Goal: Information Seeking & Learning: Learn about a topic

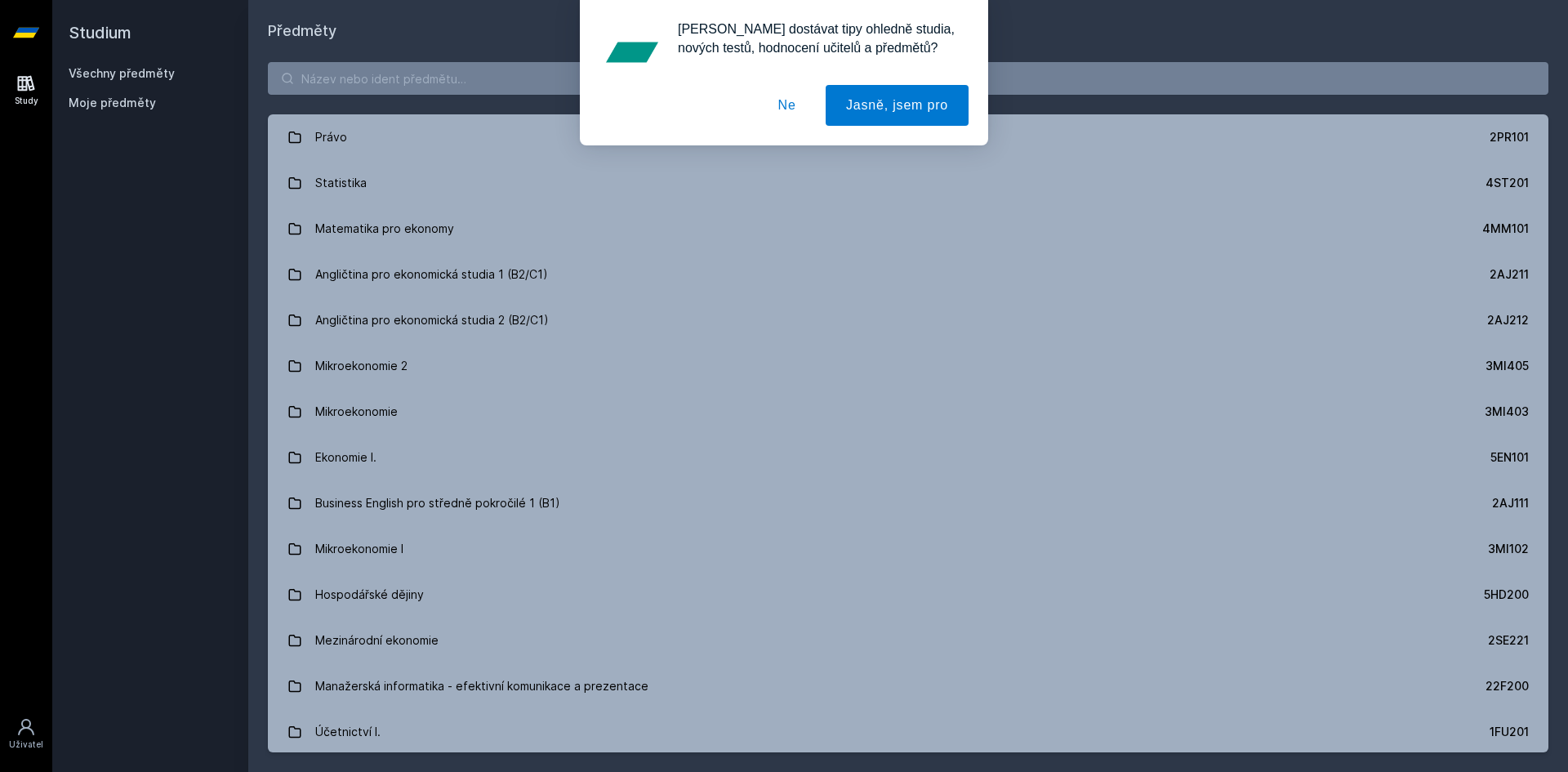
drag, startPoint x: 542, startPoint y: 86, endPoint x: 529, endPoint y: 85, distance: 13.0
click at [529, 85] on div "Chceš dostávat tipy ohledně studia, nových testů, hodnocení učitelů a předmětů?…" at bounding box center [784, 73] width 1568 height 145
click at [487, 77] on div "Chceš dostávat tipy ohledně studia, nových testů, hodnocení učitelů a předmětů?…" at bounding box center [784, 73] width 1568 height 145
click at [786, 105] on button "Ne" at bounding box center [788, 105] width 59 height 40
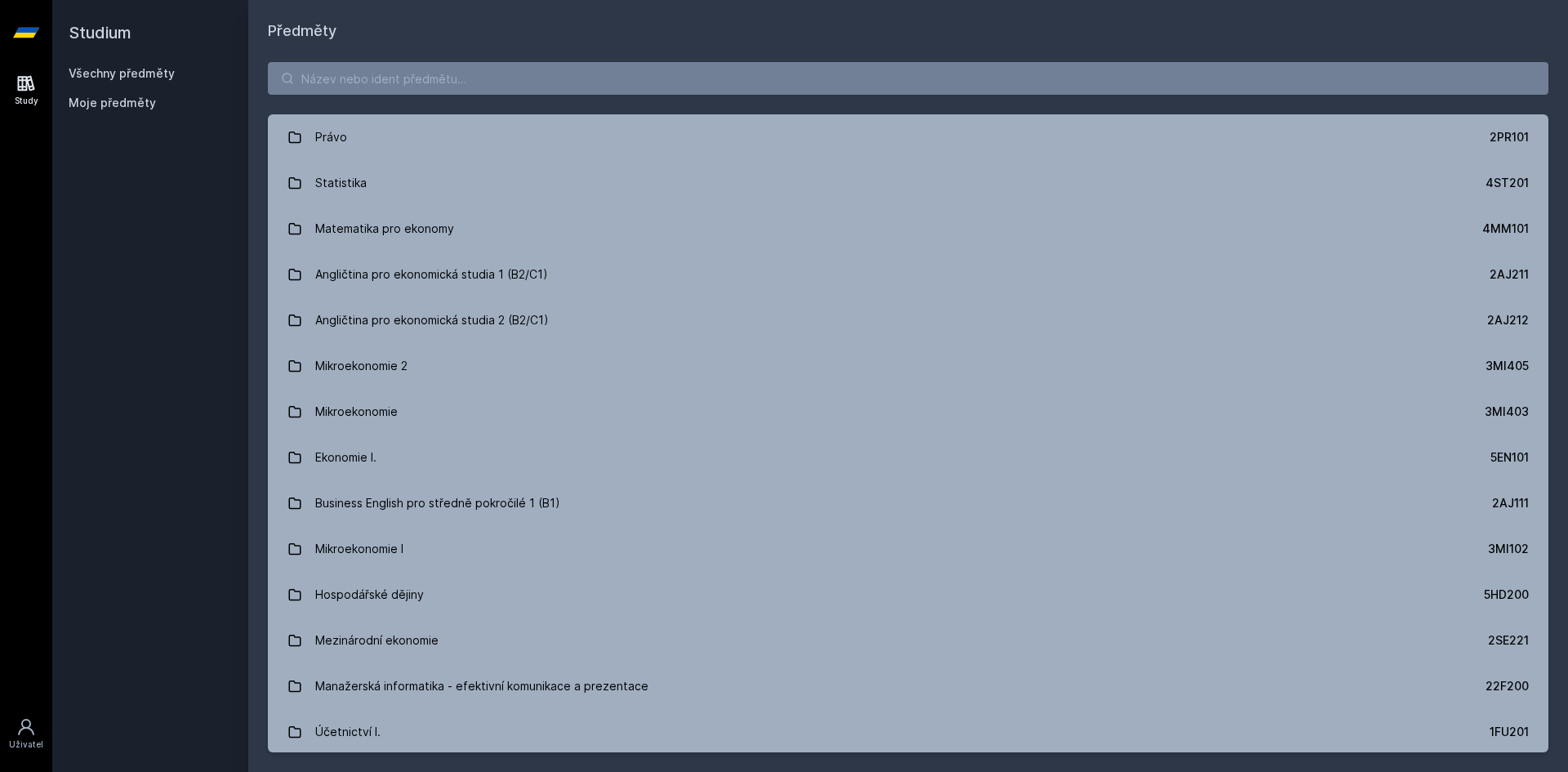
click at [710, 74] on div "Chceš dostávat tipy ohledně studia, nových testů, hodnocení učitelů a předmětů?…" at bounding box center [784, 73] width 1568 height 145
drag, startPoint x: 725, startPoint y: 111, endPoint x: 706, endPoint y: 85, distance: 32.2
click at [716, 109] on div "Právo 2PR101 Statistika 4ST201 Matematika pro ekonomy 4MM101 Angličtina pro eko…" at bounding box center [908, 407] width 1320 height 730
click at [701, 80] on input "search" at bounding box center [908, 78] width 1280 height 33
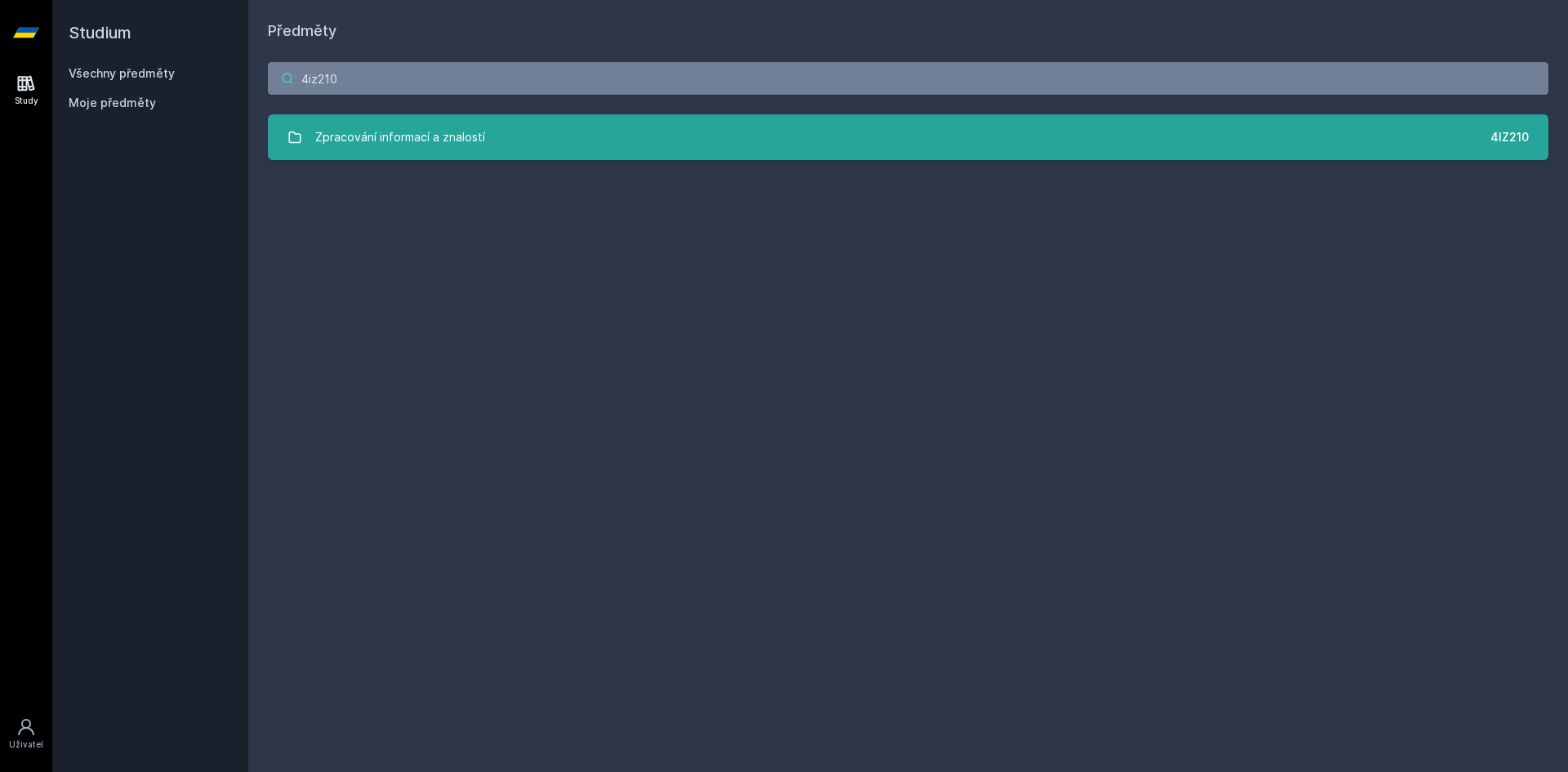
type input "4iz210"
click at [334, 150] on div "Zpracování informací a znalostí" at bounding box center [400, 137] width 170 height 33
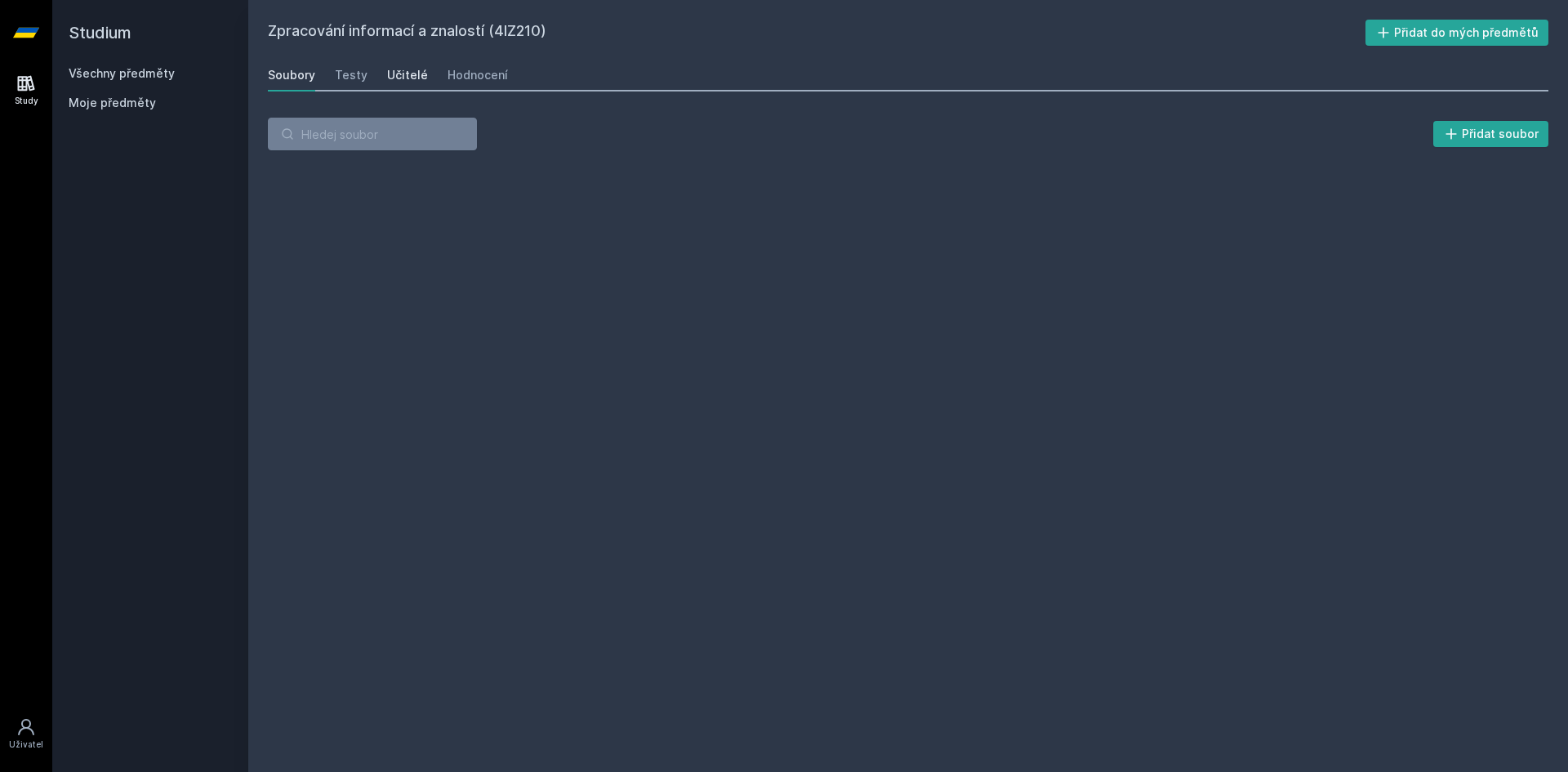
click at [396, 71] on div "Učitelé" at bounding box center [407, 74] width 40 height 16
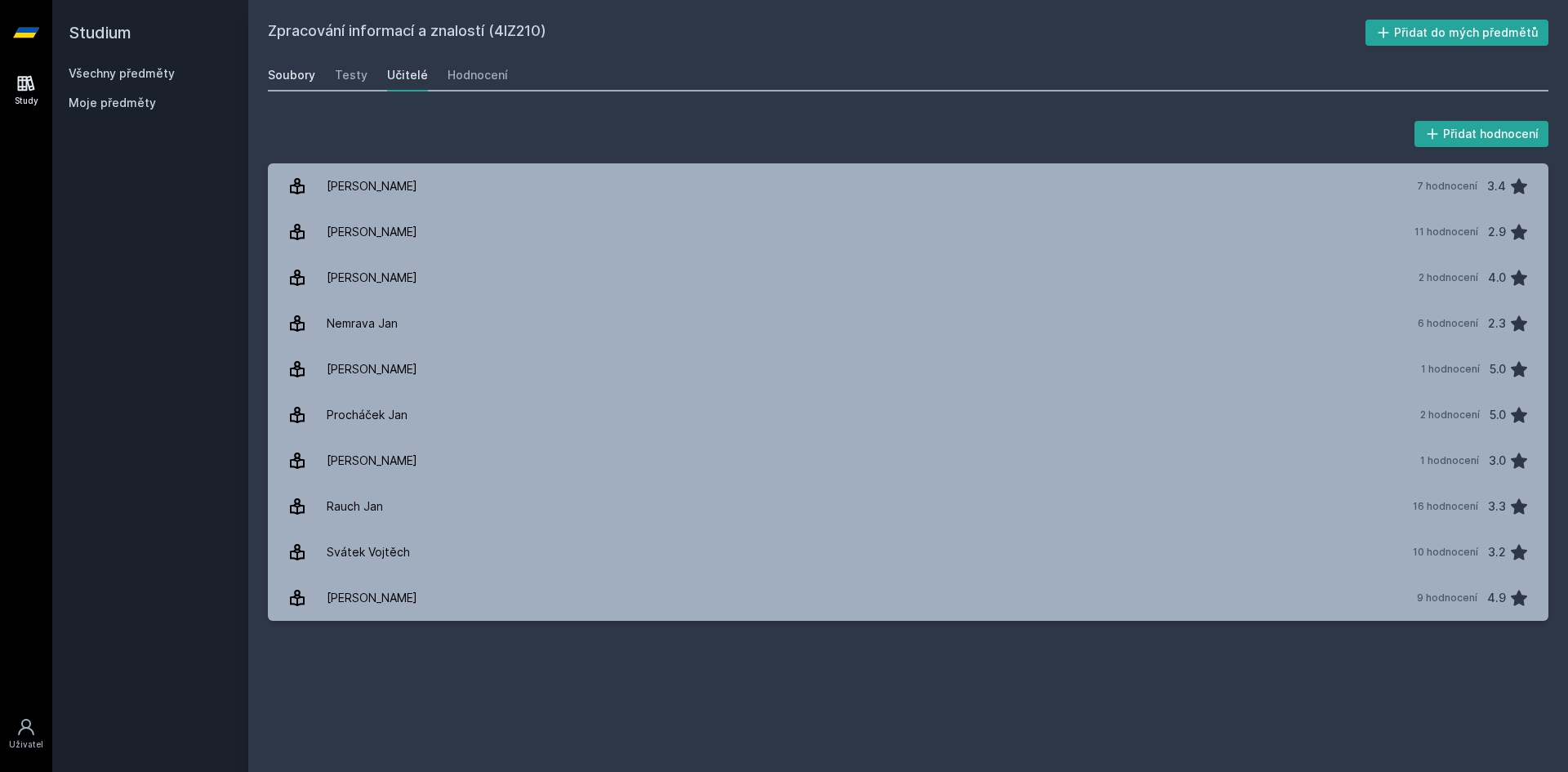
click at [292, 78] on div "Soubory" at bounding box center [292, 74] width 47 height 16
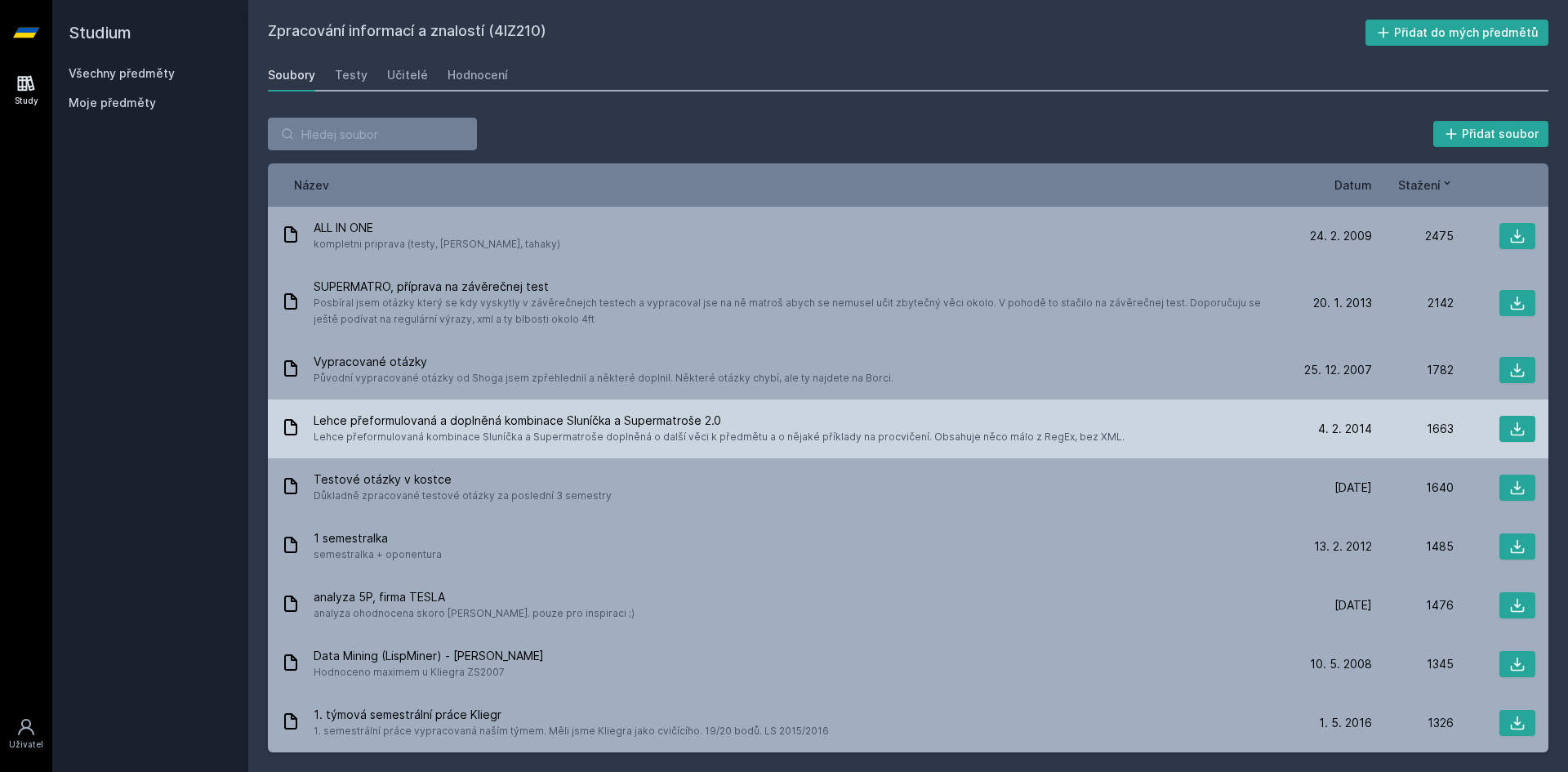
scroll to position [82, 0]
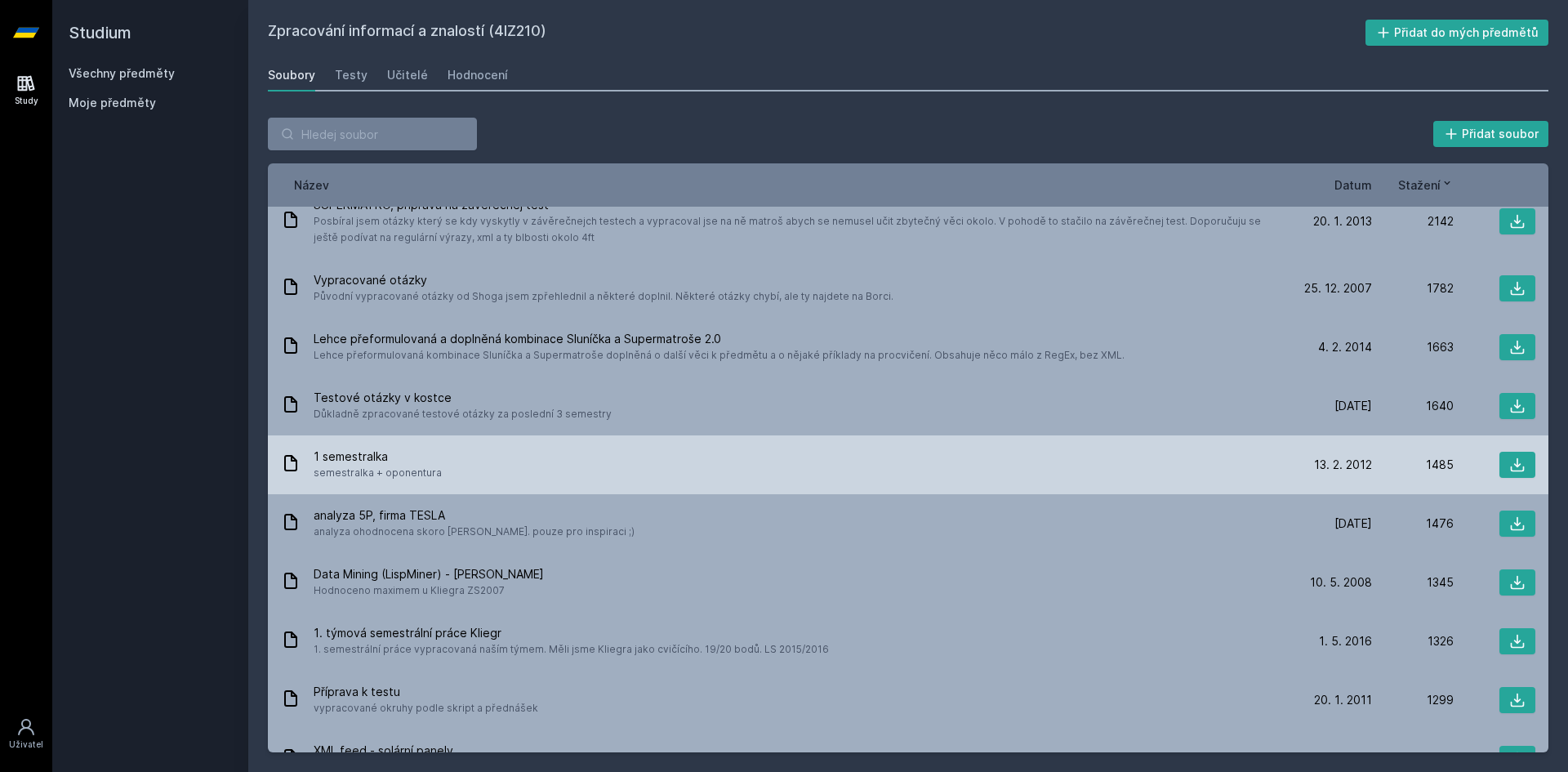
click at [423, 465] on span "semestralka + oponentura" at bounding box center [378, 472] width 128 height 16
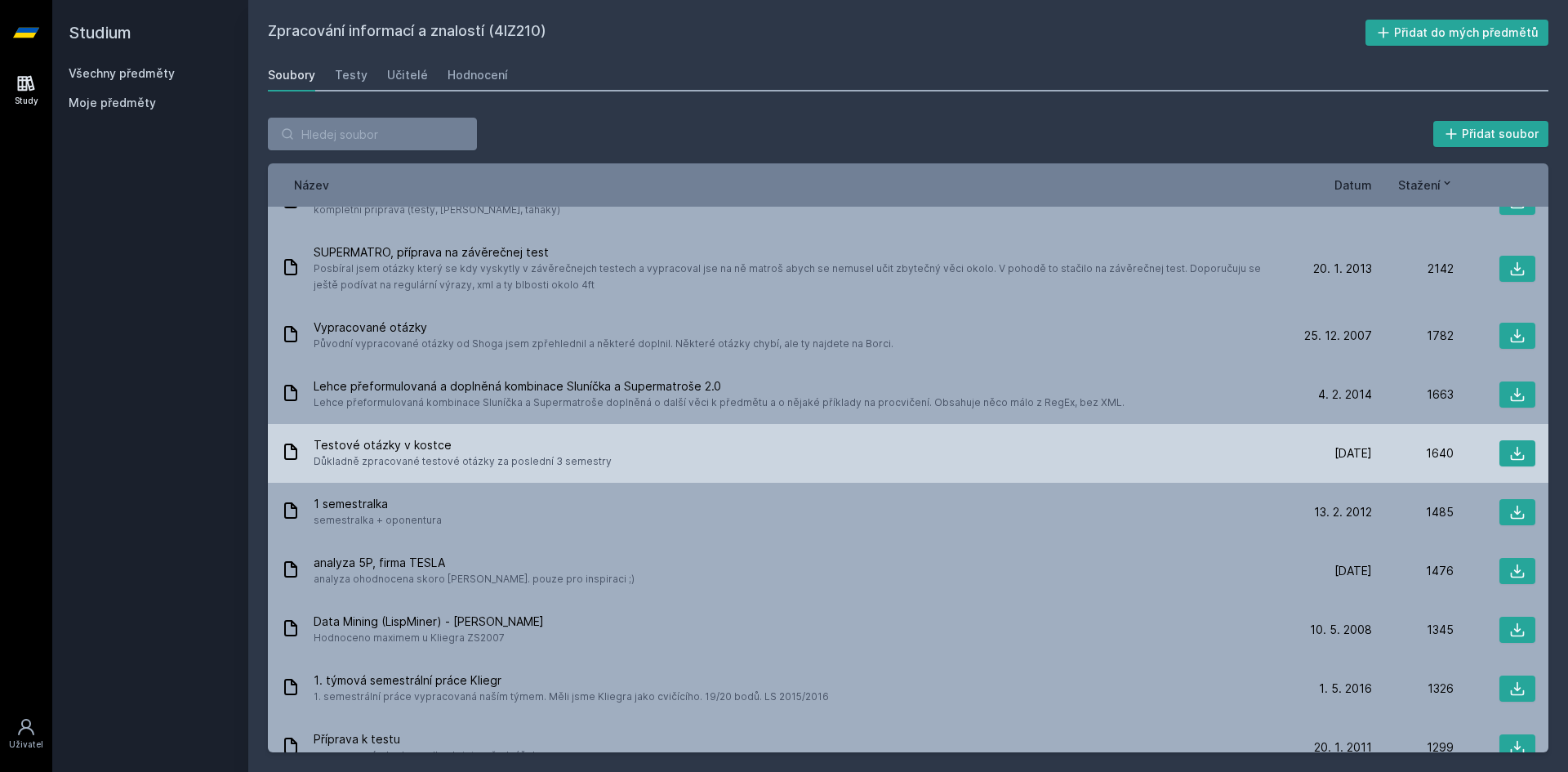
scroll to position [0, 0]
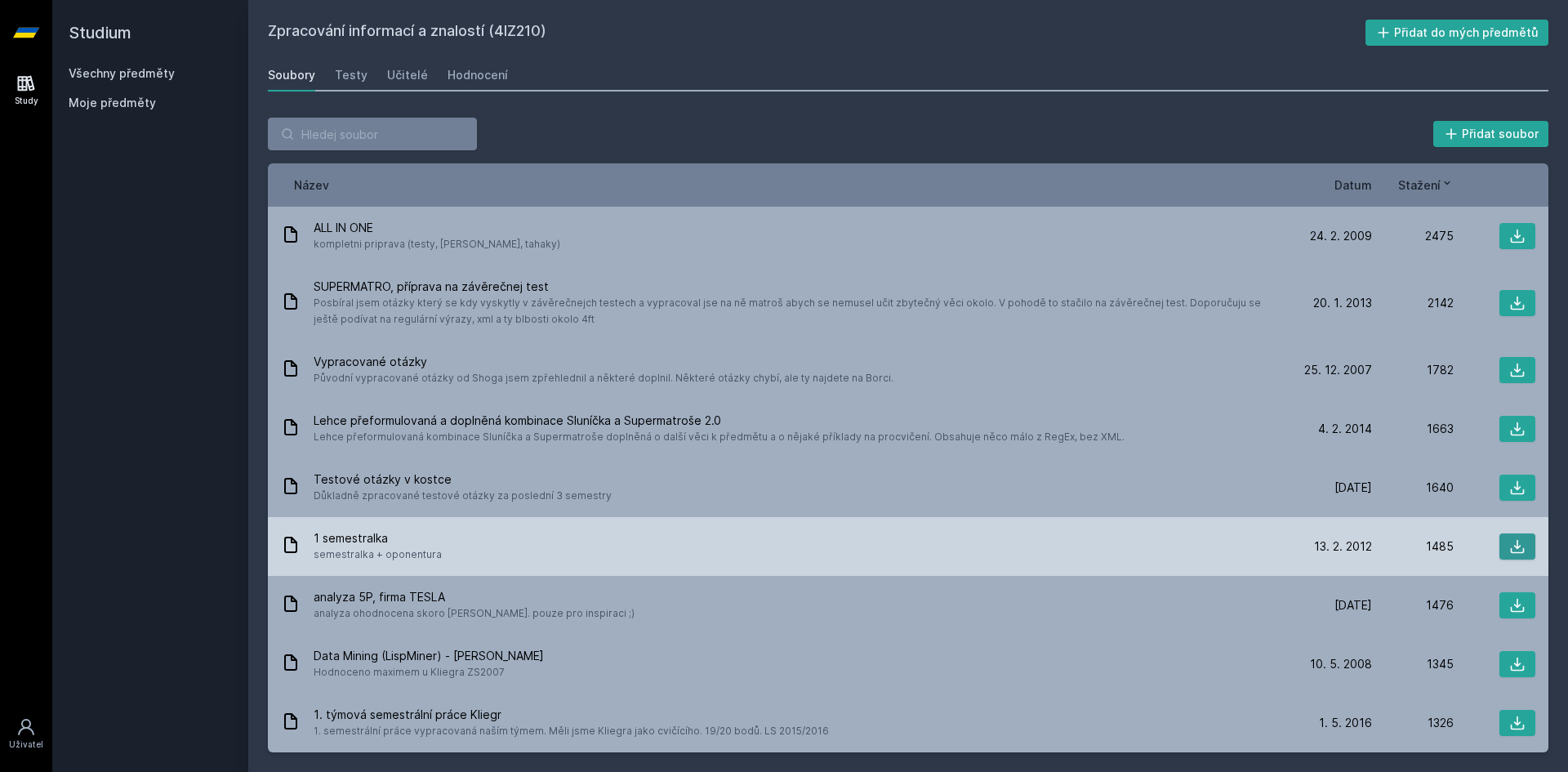
click at [1500, 548] on button at bounding box center [1517, 546] width 36 height 26
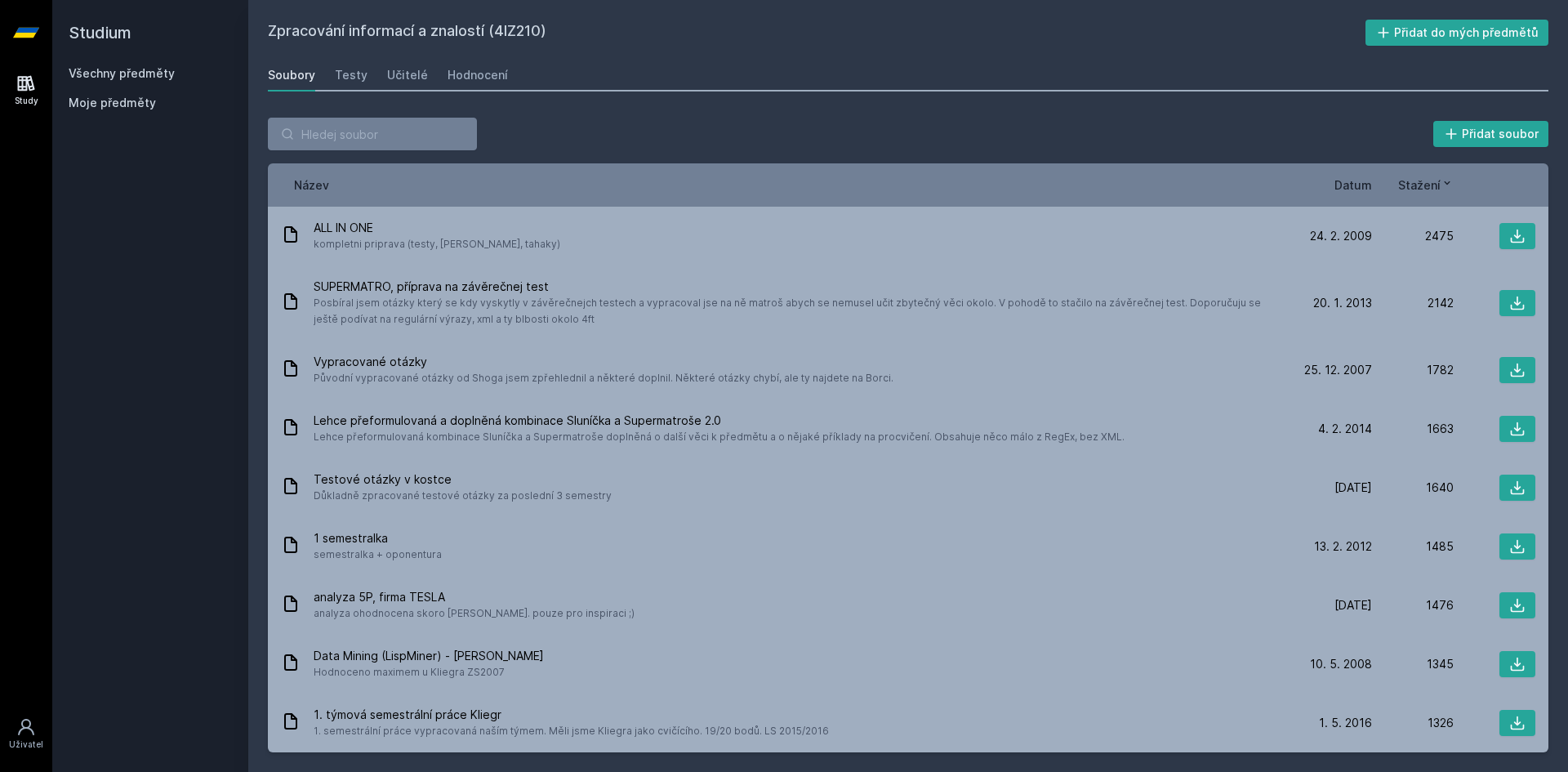
click at [1346, 189] on span "Datum" at bounding box center [1353, 185] width 38 height 17
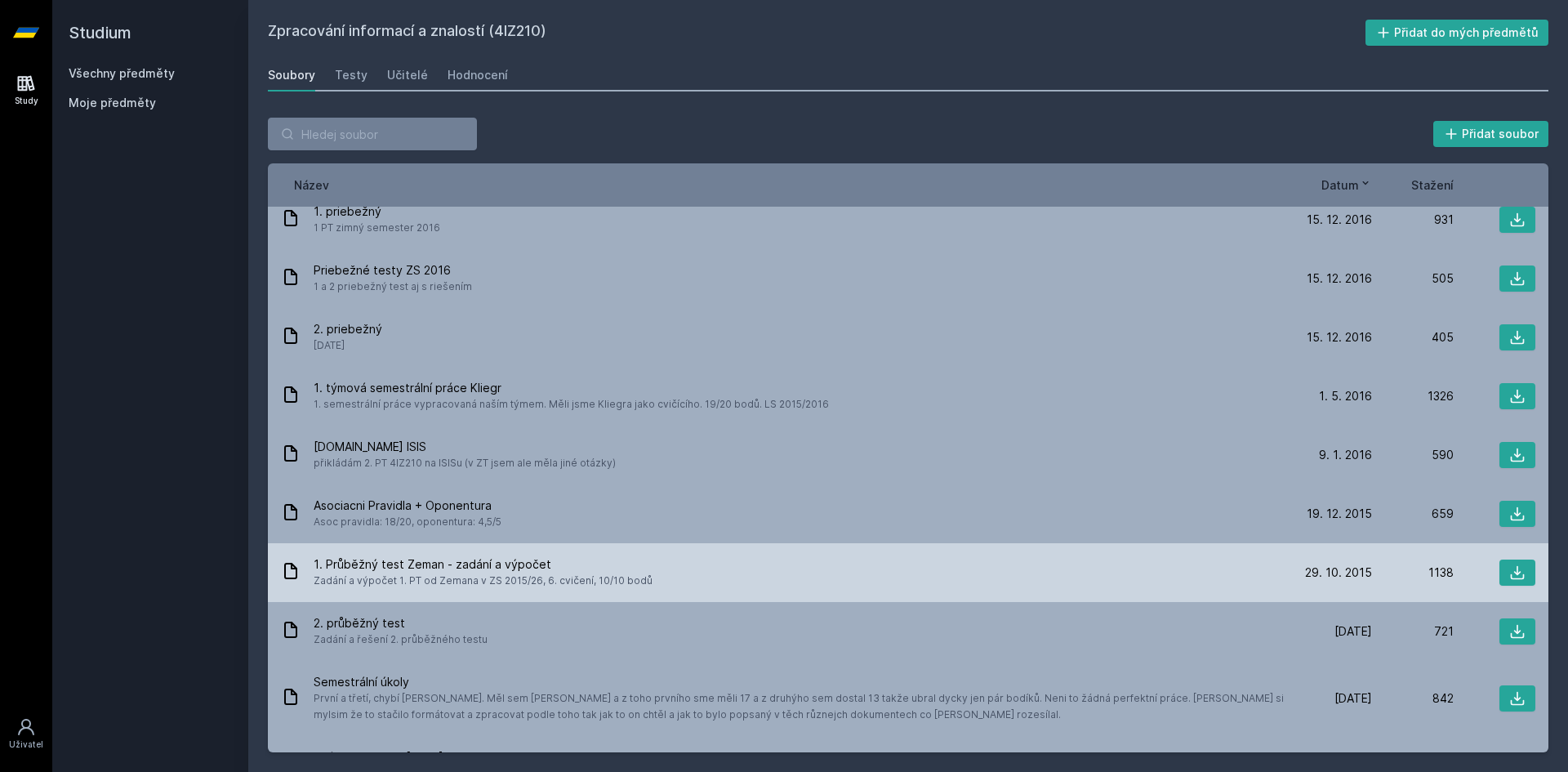
scroll to position [408, 0]
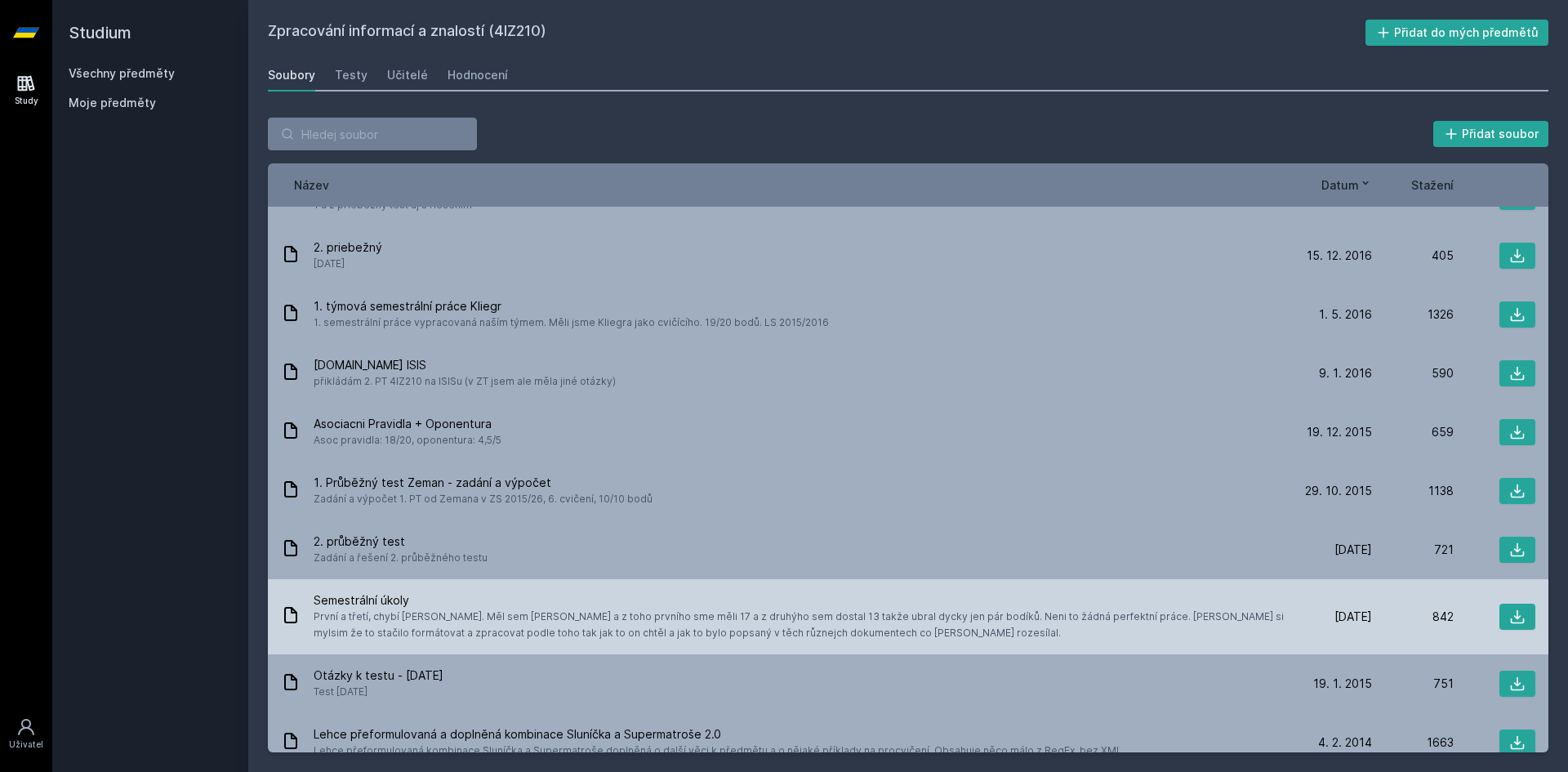
click at [654, 627] on span "První a třetí, chybí [PERSON_NAME]. Měl sem [PERSON_NAME] a z toho prvního sme …" at bounding box center [799, 624] width 970 height 33
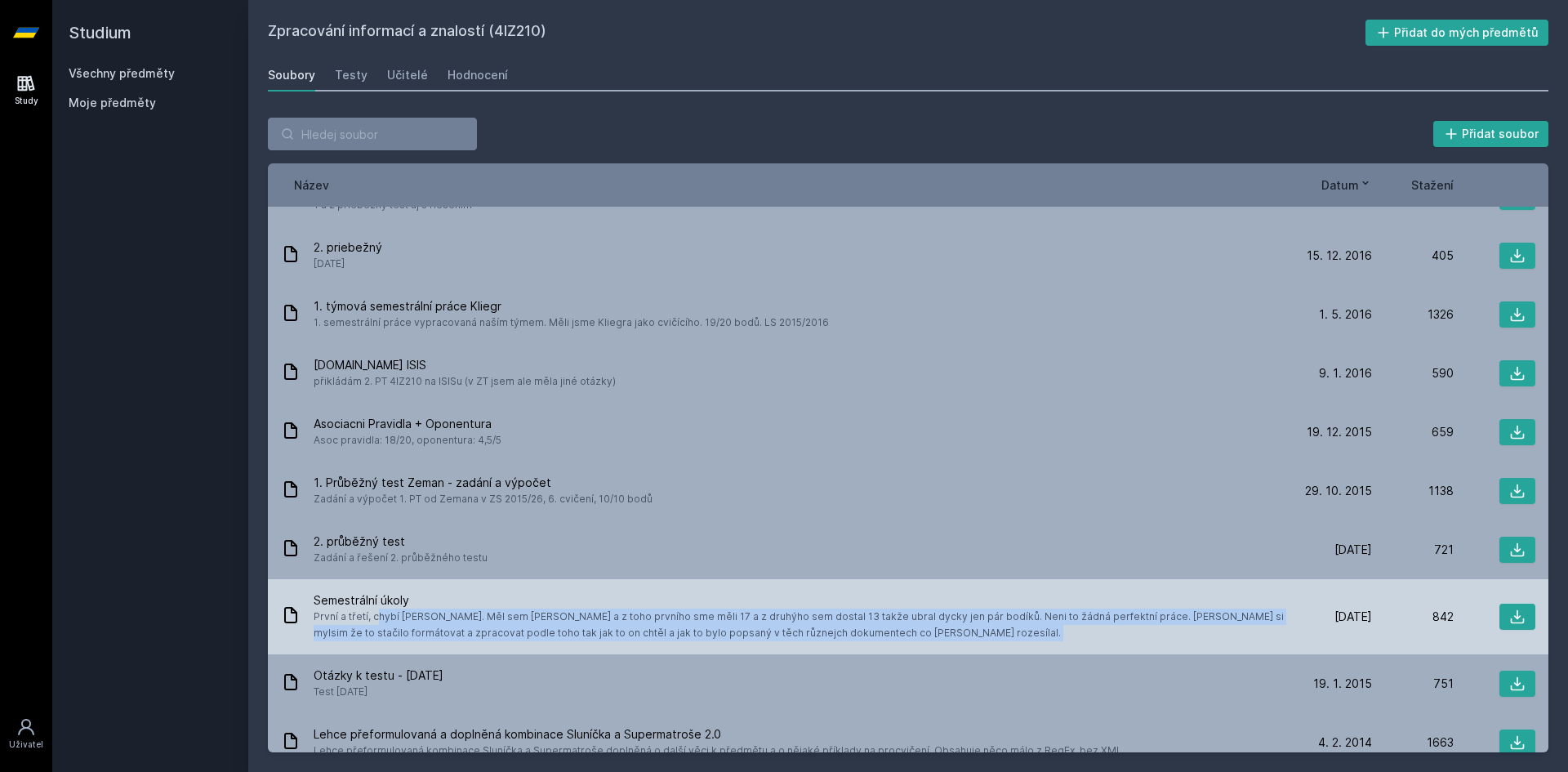
click at [654, 627] on span "První a třetí, chybí [PERSON_NAME]. Měl sem [PERSON_NAME] a z toho prvního sme …" at bounding box center [799, 624] width 970 height 33
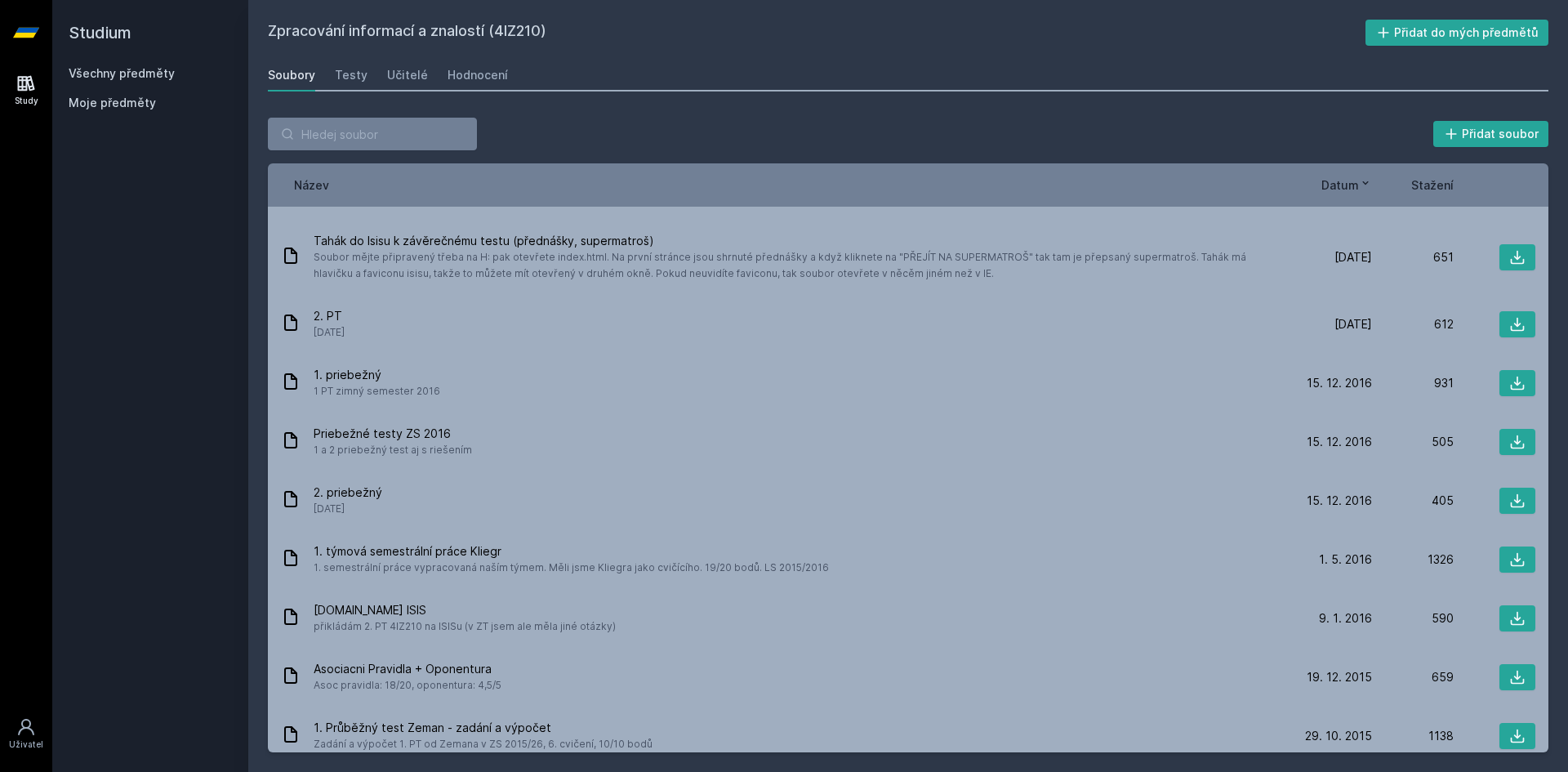
scroll to position [0, 0]
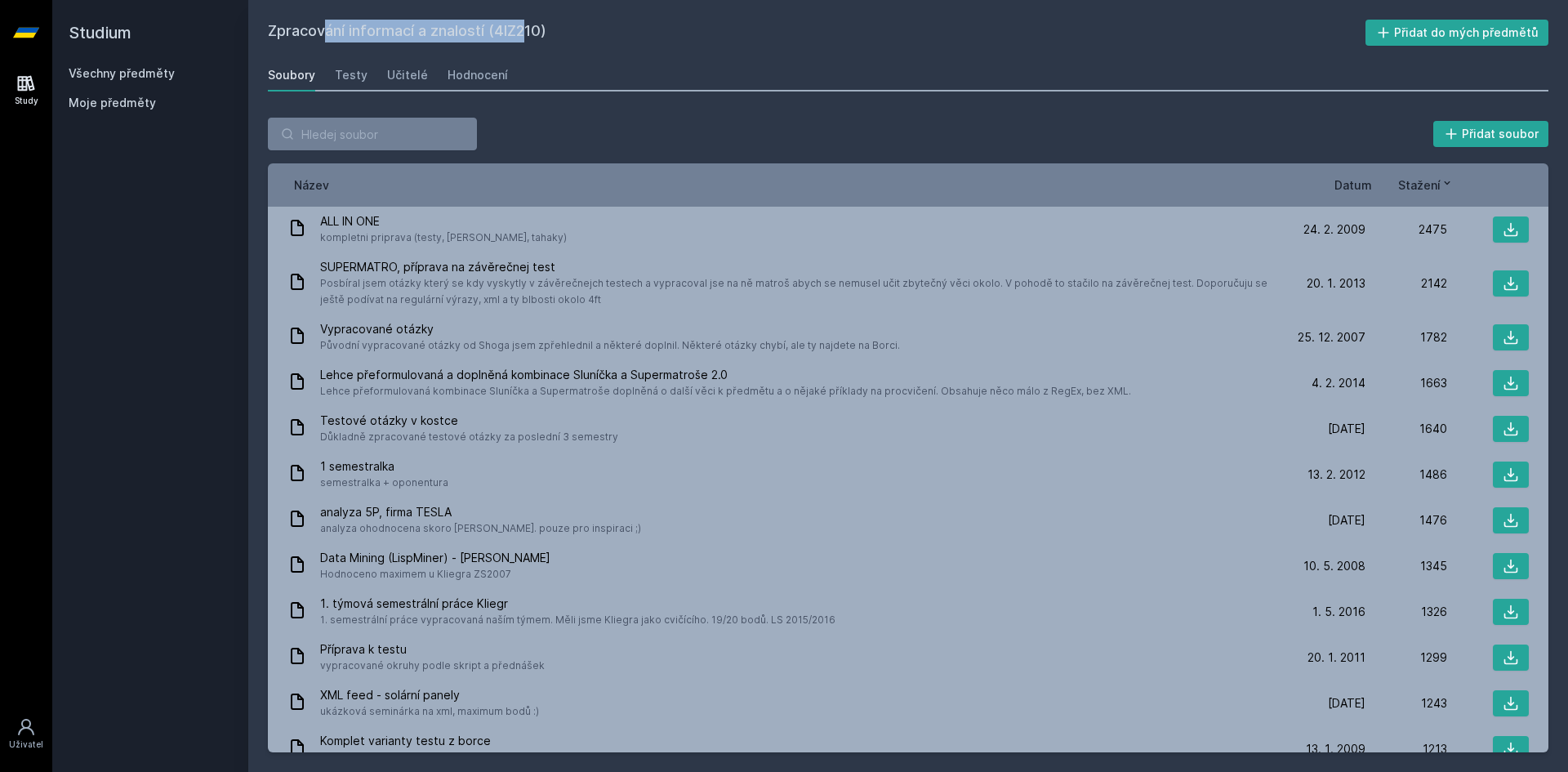
drag, startPoint x: 484, startPoint y: 33, endPoint x: 267, endPoint y: 28, distance: 217.1
click at [267, 28] on div "Zpracování informací a znalostí (4IZ210) Přidat do mých předmětů [GEOGRAPHIC_DA…" at bounding box center [908, 386] width 1320 height 772
copy h2 "Zpracování informací a znalost"
